Goal: Task Accomplishment & Management: Manage account settings

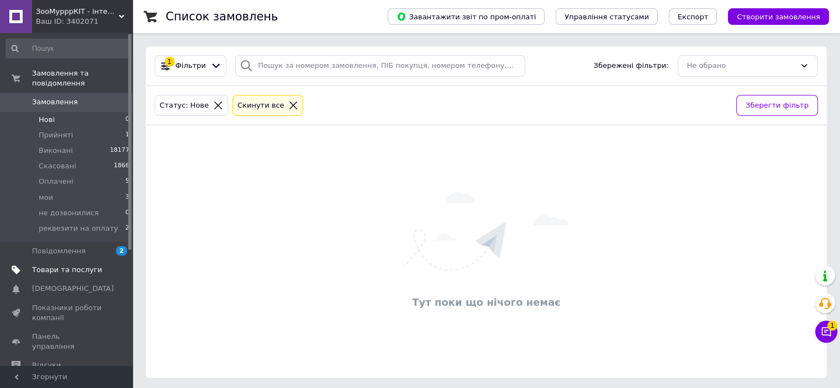
click at [94, 261] on link "Товари та послуги" at bounding box center [68, 270] width 136 height 19
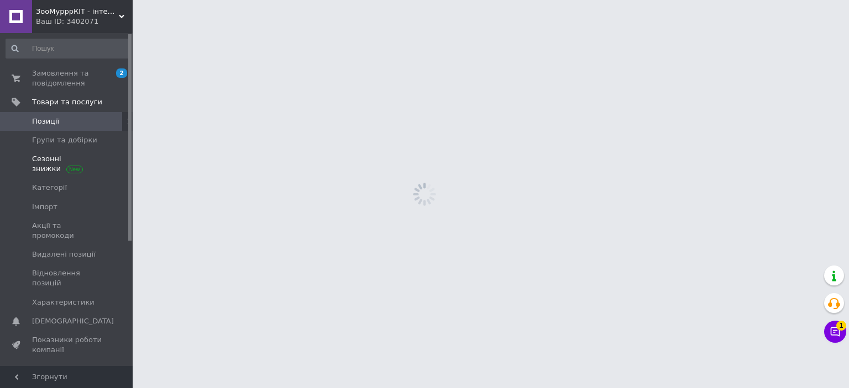
click at [76, 151] on link "Сезонні знижки" at bounding box center [68, 164] width 136 height 29
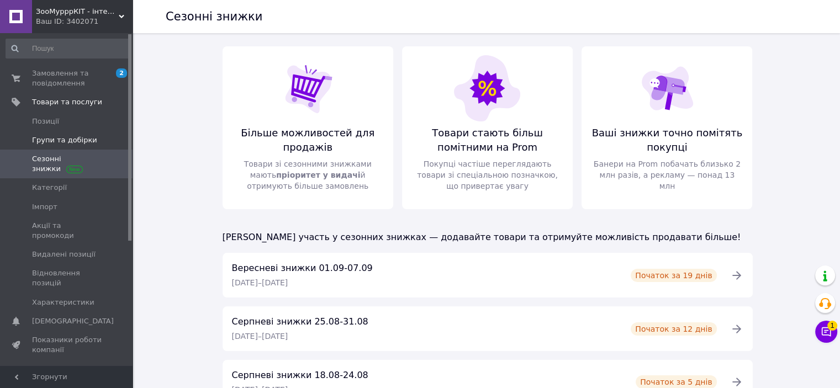
click at [78, 141] on span "Групи та добірки" at bounding box center [64, 140] width 65 height 10
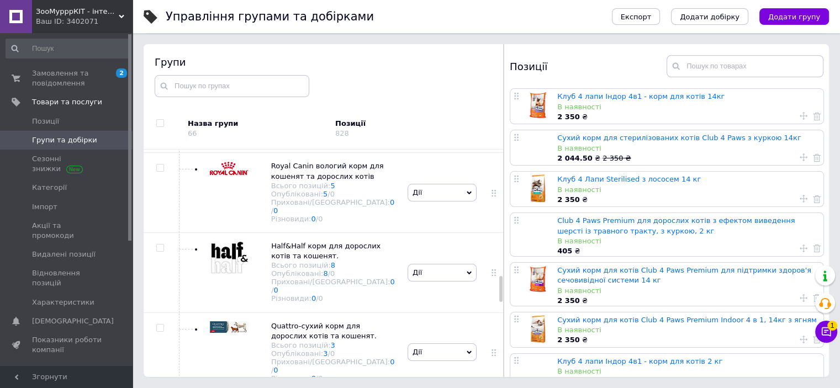
scroll to position [1128, 0]
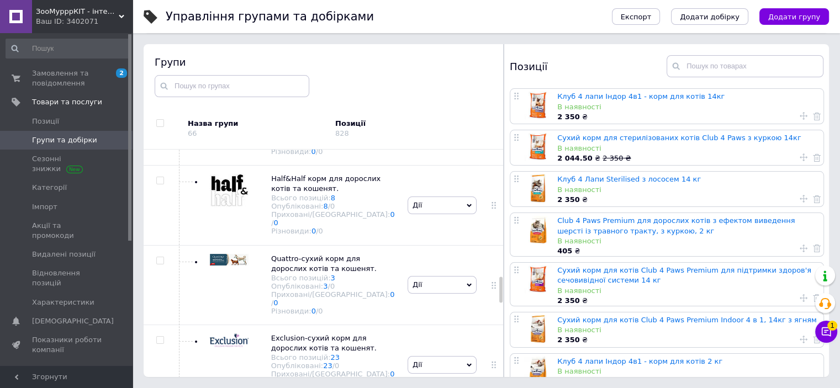
click at [297, 334] on span "Exclusion-сухий корм для дорослих котів та кошенят." at bounding box center [324, 343] width 106 height 18
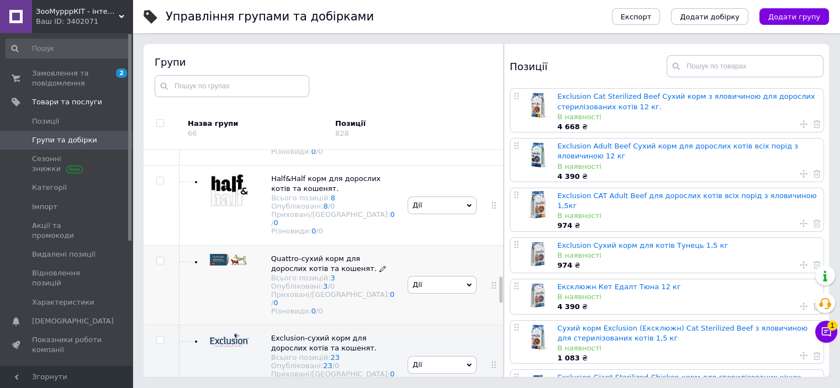
drag, startPoint x: 285, startPoint y: 196, endPoint x: 278, endPoint y: 191, distance: 8.6
click at [278, 255] on span "Quattro-сухий корм для дорослих котів та кошенят." at bounding box center [324, 264] width 106 height 18
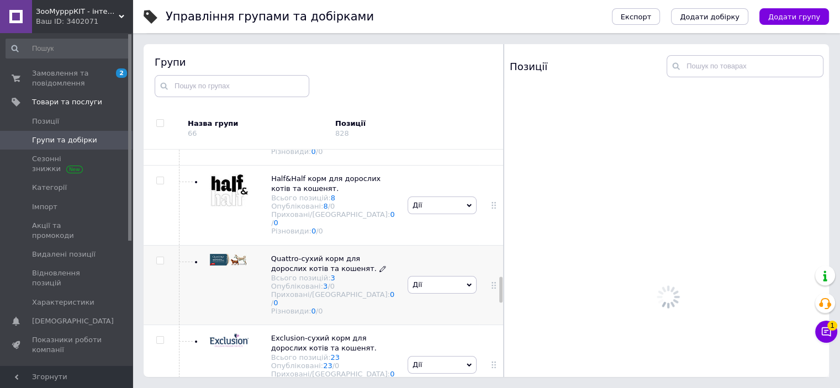
click at [278, 255] on span "Quattro-сухий корм для дорослих котів та кошенят." at bounding box center [324, 264] width 106 height 18
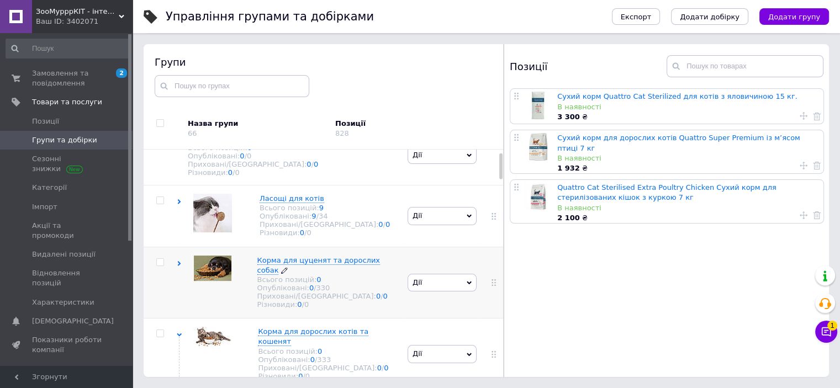
scroll to position [23, 0]
click at [318, 270] on span "Корма для цуценят та дорослих собак" at bounding box center [318, 267] width 123 height 18
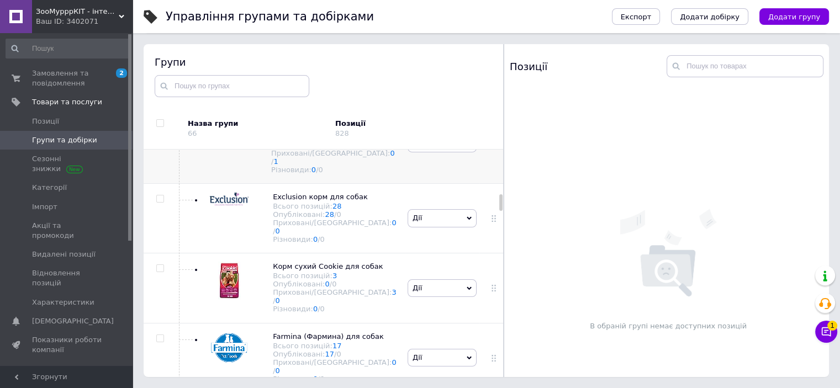
scroll to position [630, 0]
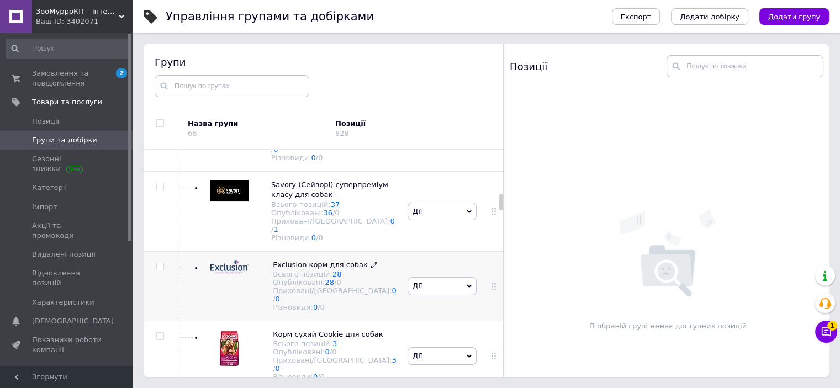
click at [301, 261] on span "Exclusion корм для собак" at bounding box center [320, 265] width 95 height 8
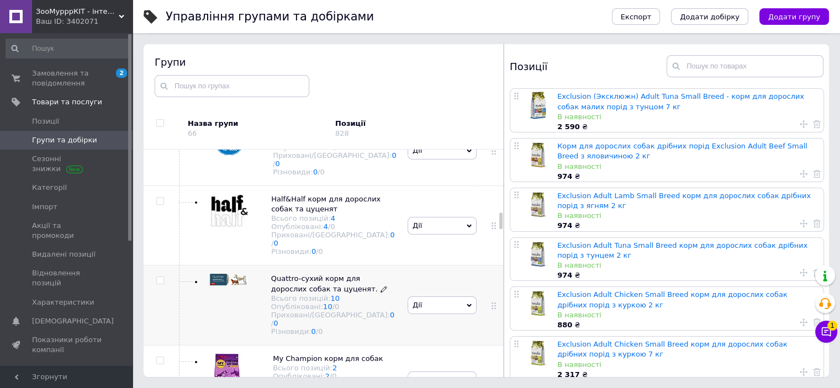
scroll to position [907, 0]
drag, startPoint x: 312, startPoint y: 238, endPoint x: 302, endPoint y: 239, distance: 9.5
click at [302, 273] on span "Quattro-сухий корм для дорослих собак та цуценят." at bounding box center [324, 282] width 107 height 18
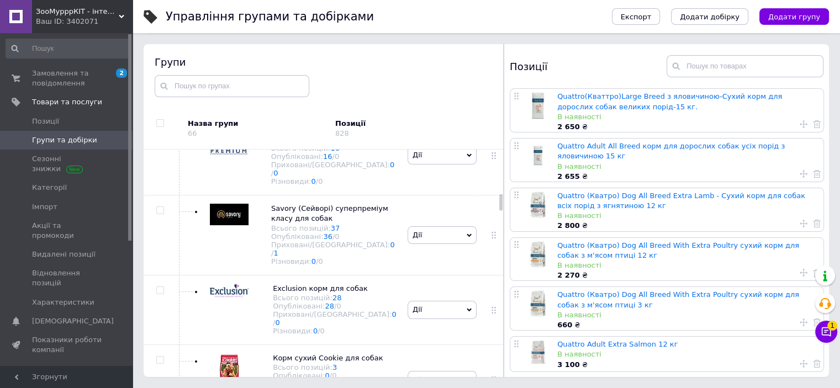
scroll to position [686, 0]
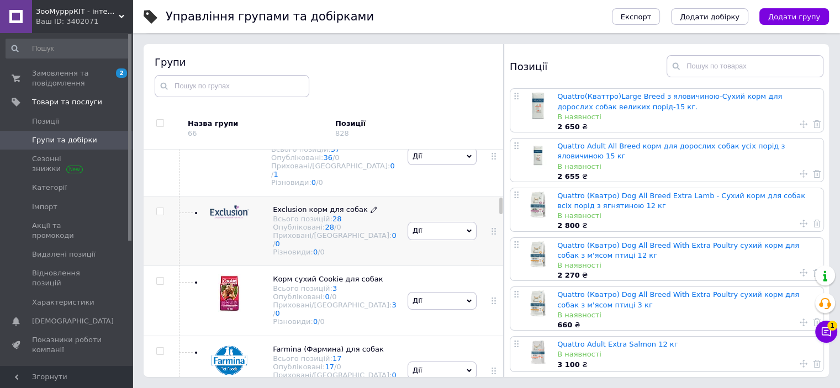
click at [303, 206] on span "Exclusion корм для собак" at bounding box center [320, 210] width 95 height 8
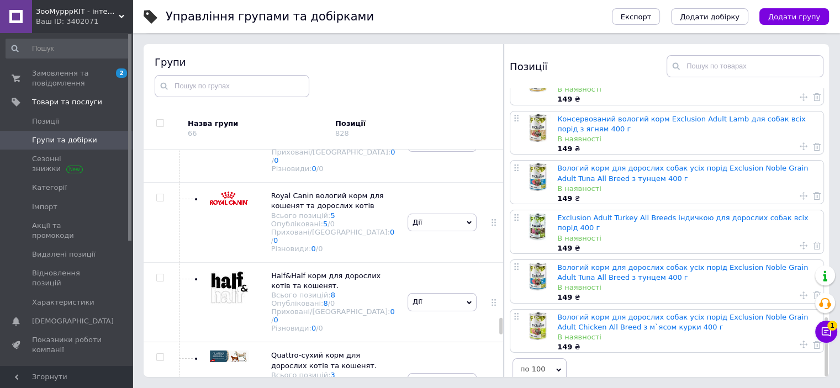
scroll to position [2454, 0]
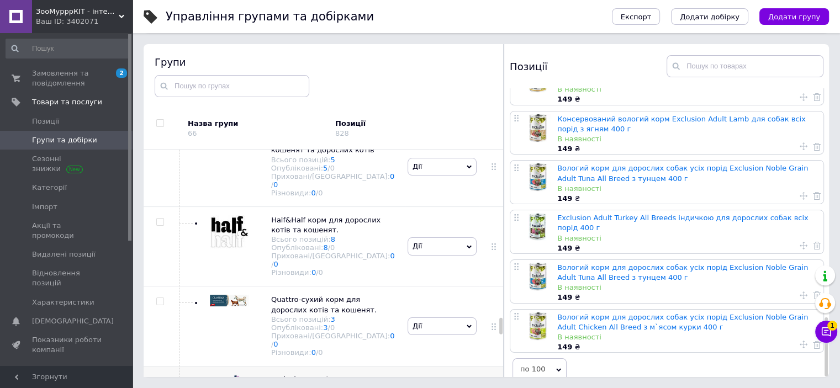
click at [292, 376] on span "Exclusion-сухий корм для дорослих котів та кошенят." at bounding box center [324, 385] width 106 height 18
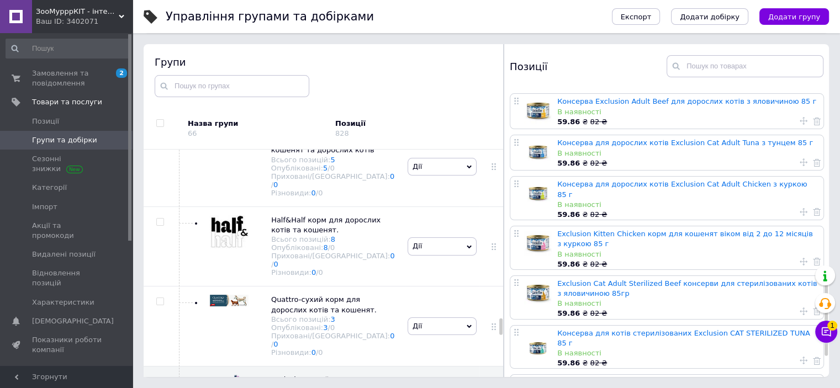
scroll to position [773, 0]
